Goal: Transaction & Acquisition: Download file/media

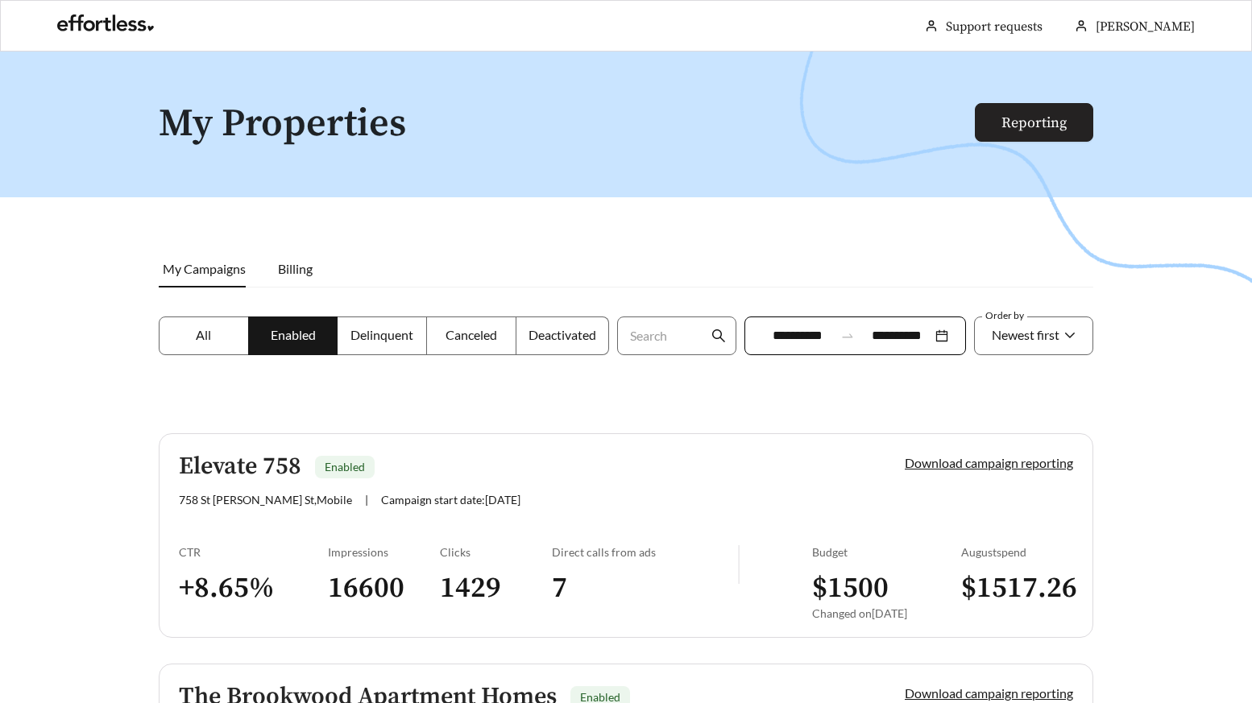
click at [1045, 132] on link "Reporting" at bounding box center [1034, 123] width 65 height 19
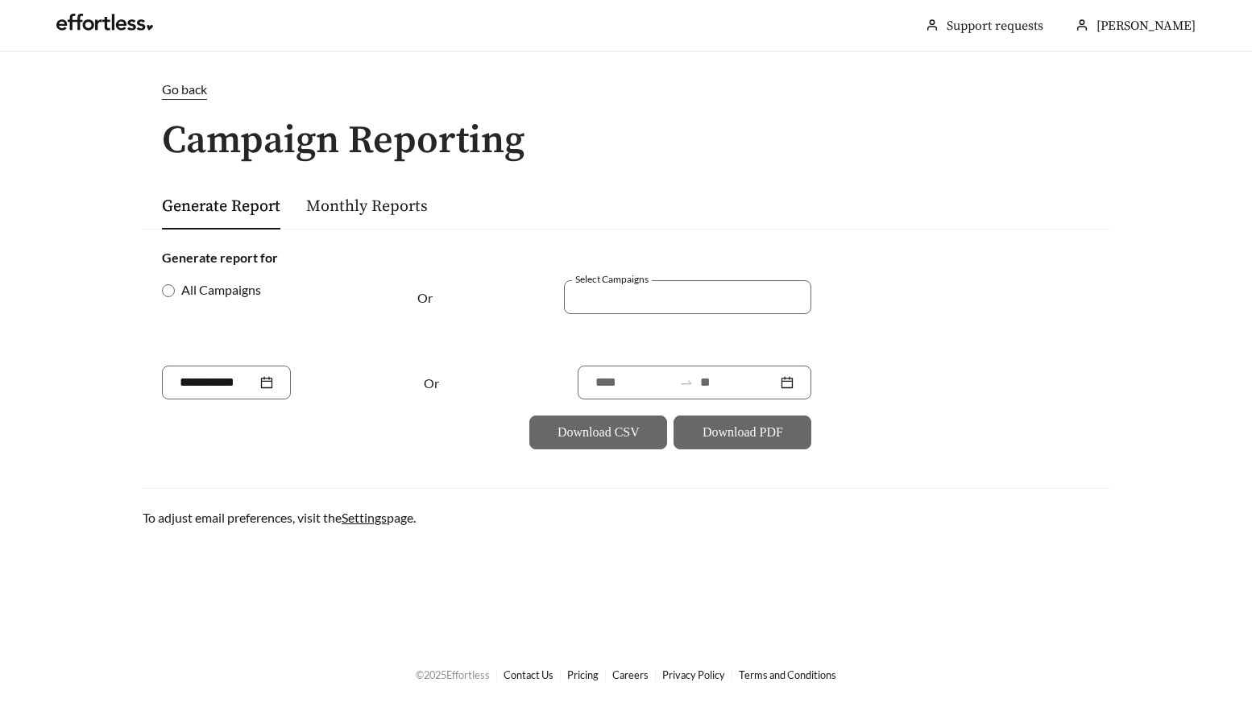
click at [386, 193] on div "Monthly Reports" at bounding box center [367, 206] width 122 height 48
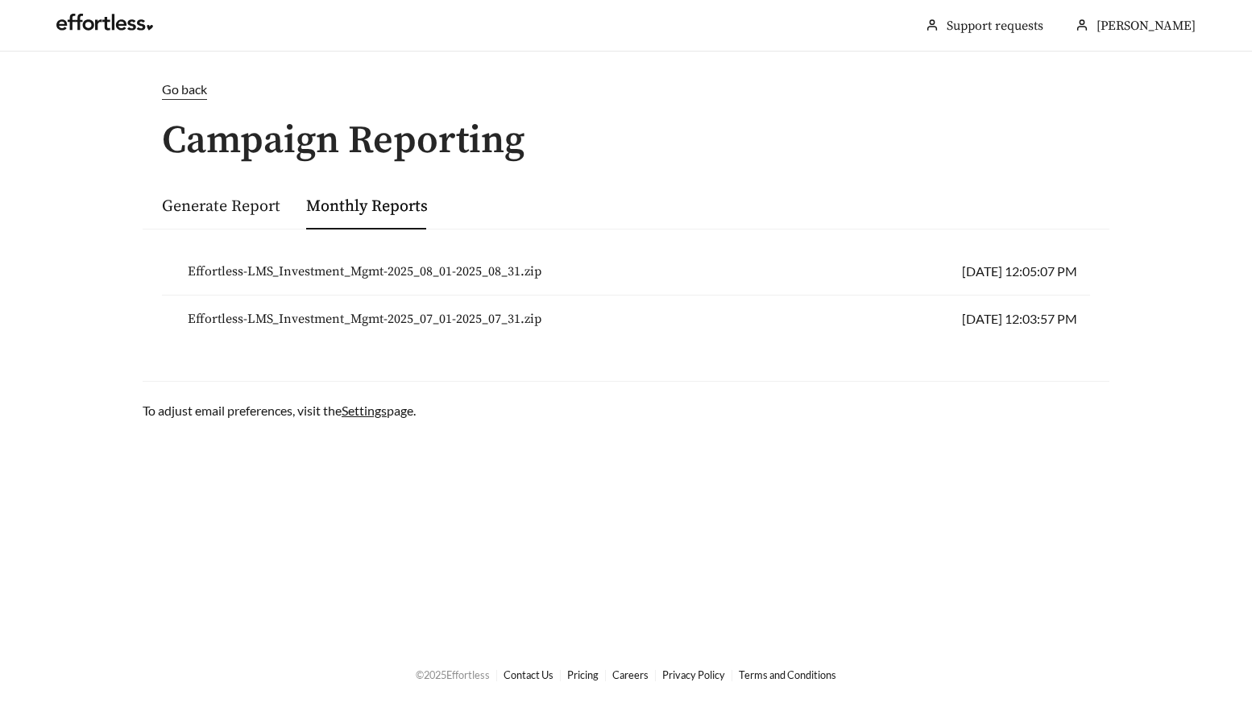
click at [408, 272] on span "Effortless-LMS_Investment_Mgmt-2025_08_01-2025_08_31.zip" at bounding box center [365, 271] width 354 height 19
click at [400, 322] on span "Effortless-LMS_Investment_Mgmt-2025_07_01-2025_07_31.zip" at bounding box center [365, 318] width 354 height 19
